Goal: Task Accomplishment & Management: Manage account settings

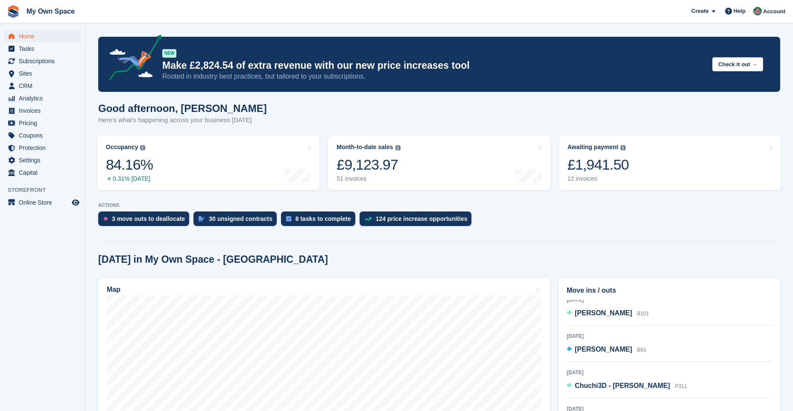
scroll to position [6, 0]
click at [618, 386] on span "Chuchi3D - [PERSON_NAME]" at bounding box center [622, 383] width 95 height 7
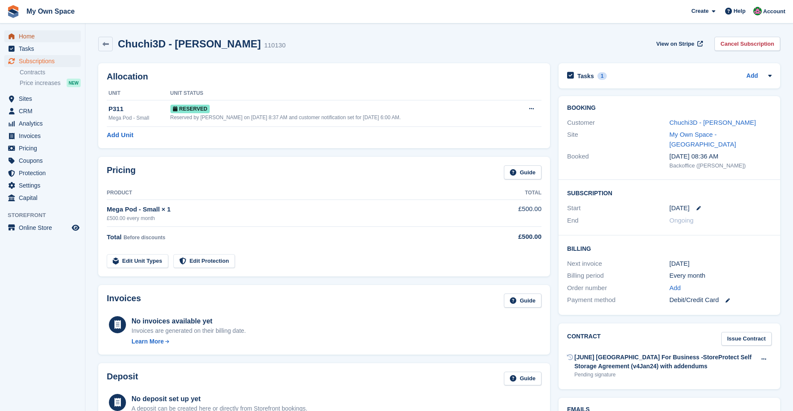
click at [20, 36] on span "Home" at bounding box center [44, 36] width 51 height 12
